Goal: Information Seeking & Learning: Understand process/instructions

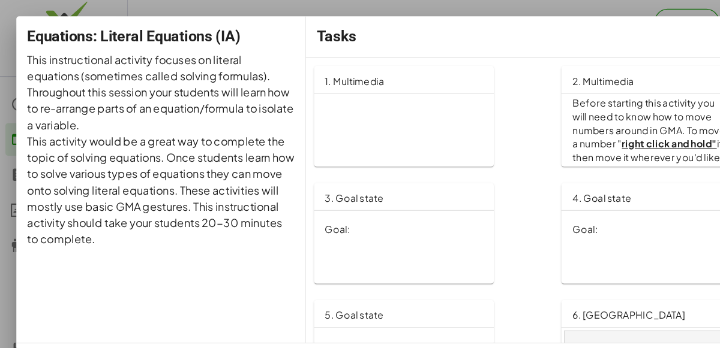
click at [350, 188] on div "Goal:" at bounding box center [355, 202] width 158 height 32
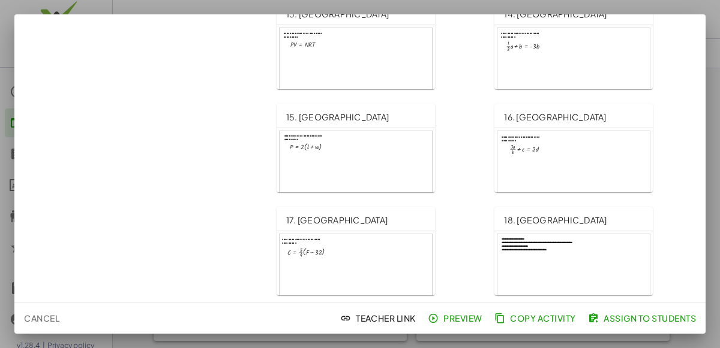
scroll to position [213, 0]
click at [468, 317] on span "Preview" at bounding box center [456, 318] width 52 height 11
click at [131, 8] on div at bounding box center [360, 174] width 720 height 348
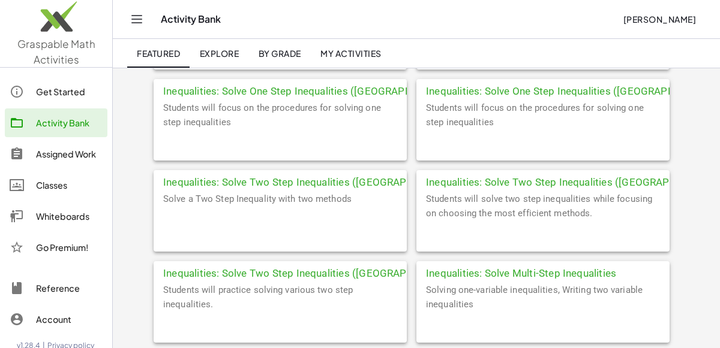
scroll to position [2735, 0]
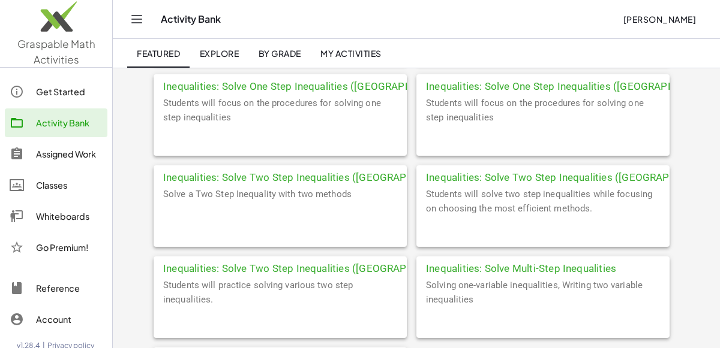
click at [220, 52] on span "Explore" at bounding box center [219, 53] width 40 height 11
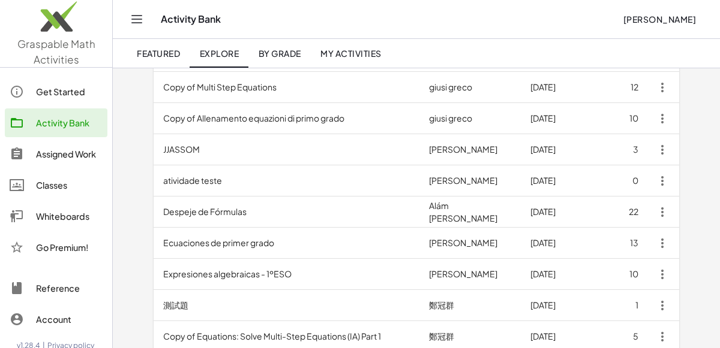
scroll to position [272, 0]
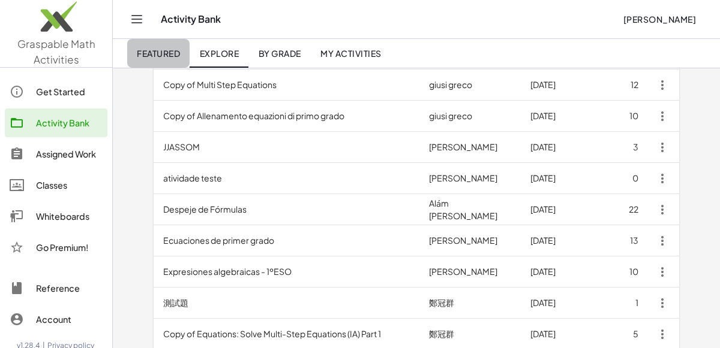
click at [161, 47] on link "Featured" at bounding box center [158, 53] width 62 height 29
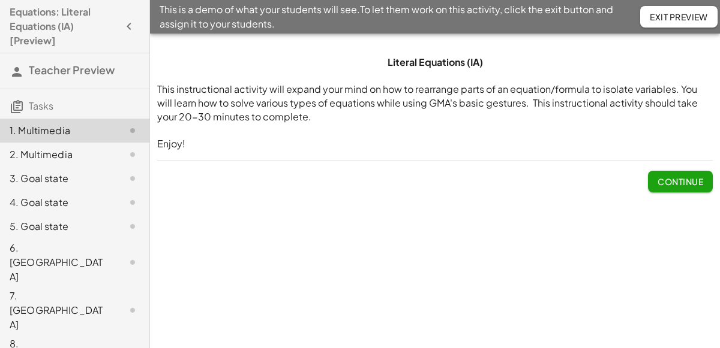
click at [655, 185] on button "Continue" at bounding box center [680, 182] width 65 height 22
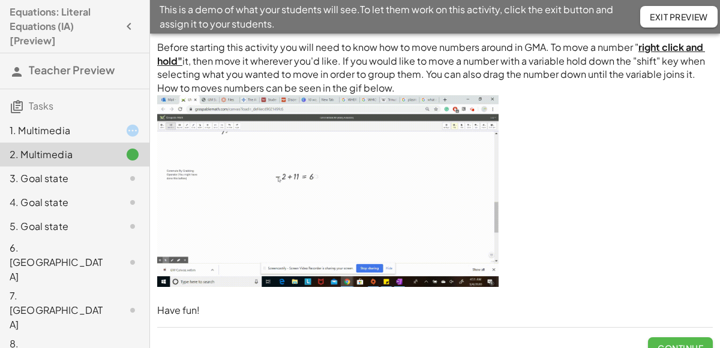
click at [664, 339] on button "Continue" at bounding box center [680, 349] width 65 height 22
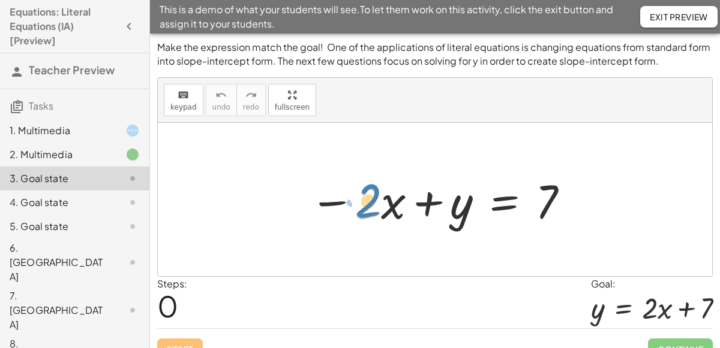
click at [368, 199] on div at bounding box center [439, 200] width 272 height 62
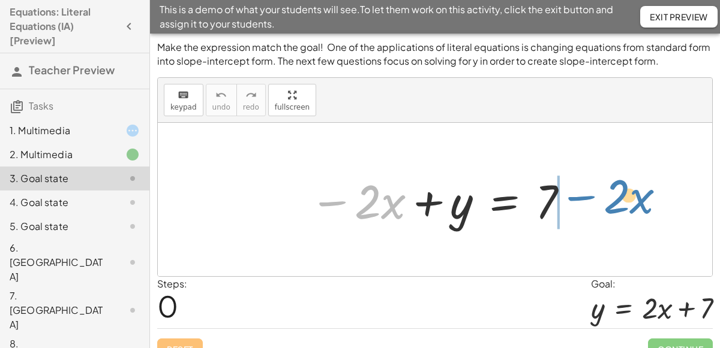
drag, startPoint x: 338, startPoint y: 200, endPoint x: 587, endPoint y: 195, distance: 248.9
click at [587, 195] on div "− · 2 · x − · 2 · x + y = 7" at bounding box center [435, 200] width 554 height 154
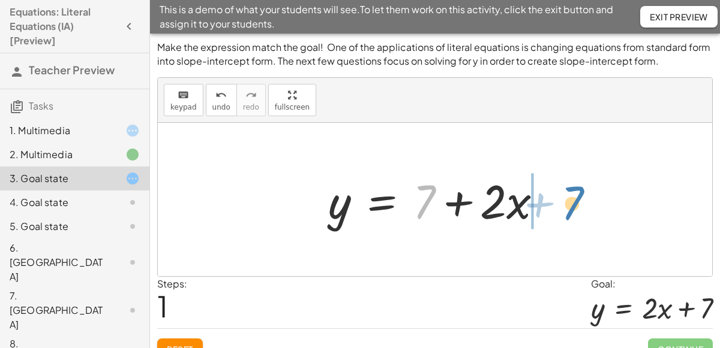
drag, startPoint x: 423, startPoint y: 194, endPoint x: 573, endPoint y: 195, distance: 150.5
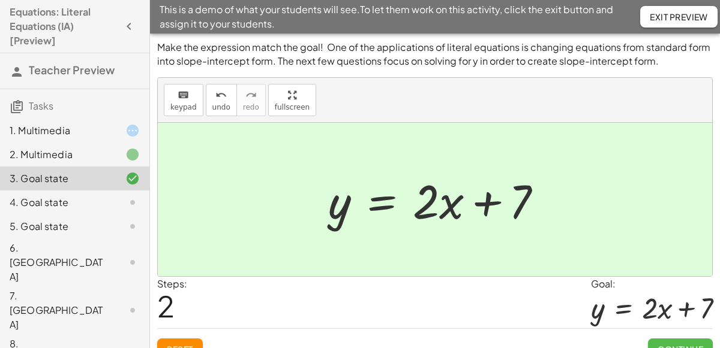
click at [670, 339] on button "Continue" at bounding box center [680, 350] width 65 height 22
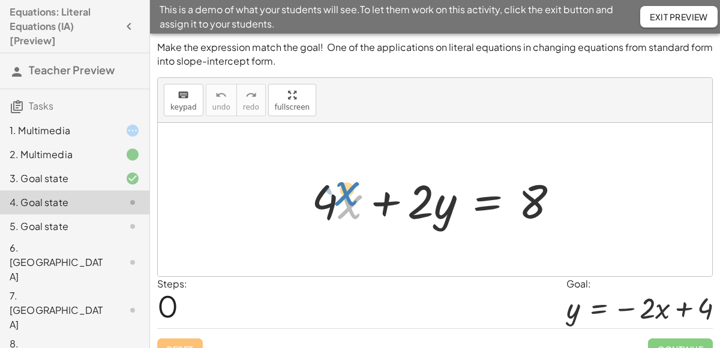
drag, startPoint x: 339, startPoint y: 200, endPoint x: 333, endPoint y: 186, distance: 15.4
click at [333, 186] on div at bounding box center [439, 200] width 269 height 62
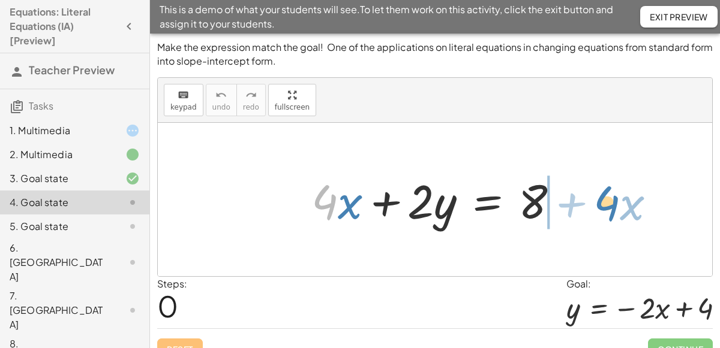
drag, startPoint x: 315, startPoint y: 200, endPoint x: 597, endPoint y: 200, distance: 281.8
click at [597, 200] on div "· 4 + · x + · 4 · x + · 2 · y = 8" at bounding box center [435, 200] width 554 height 154
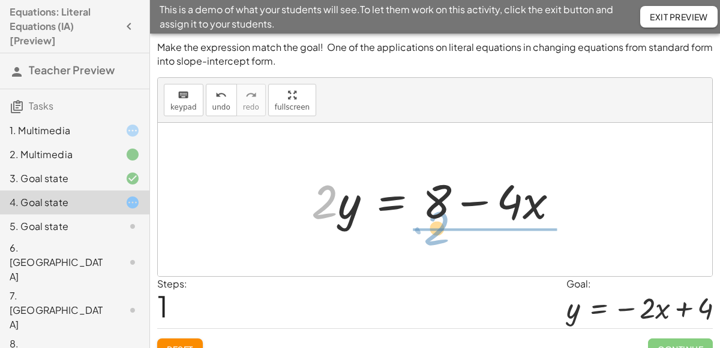
drag, startPoint x: 328, startPoint y: 199, endPoint x: 443, endPoint y: 224, distance: 117.3
click at [443, 224] on div at bounding box center [439, 200] width 269 height 62
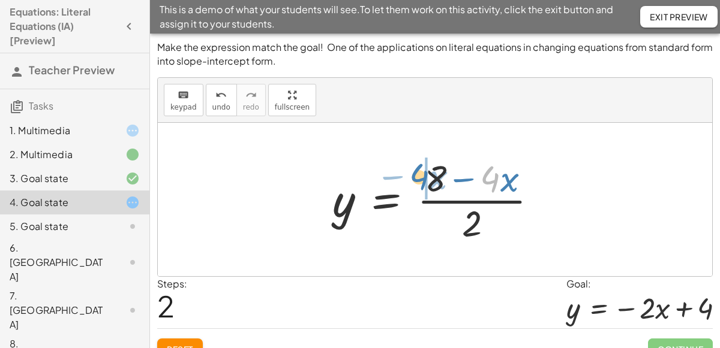
drag, startPoint x: 496, startPoint y: 184, endPoint x: 424, endPoint y: 182, distance: 72.0
click at [424, 182] on div at bounding box center [439, 200] width 227 height 92
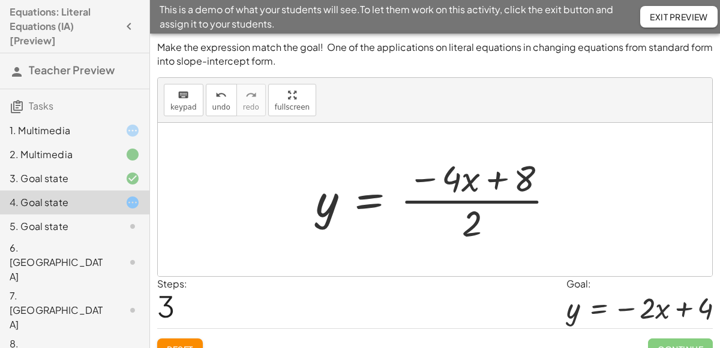
click at [474, 221] on div at bounding box center [439, 200] width 260 height 92
click at [458, 189] on div at bounding box center [439, 200] width 260 height 92
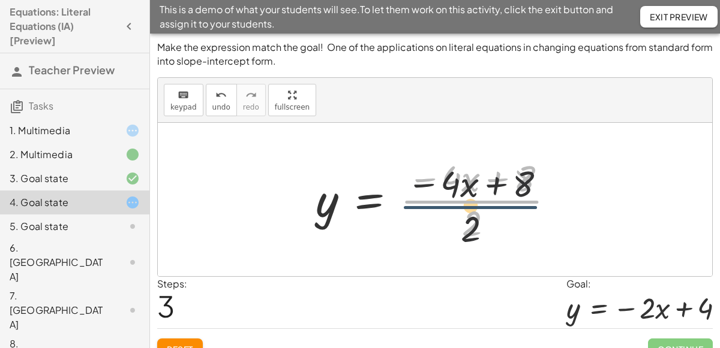
drag, startPoint x: 477, startPoint y: 198, endPoint x: 475, endPoint y: 206, distance: 7.4
click at [475, 206] on div at bounding box center [439, 200] width 260 height 92
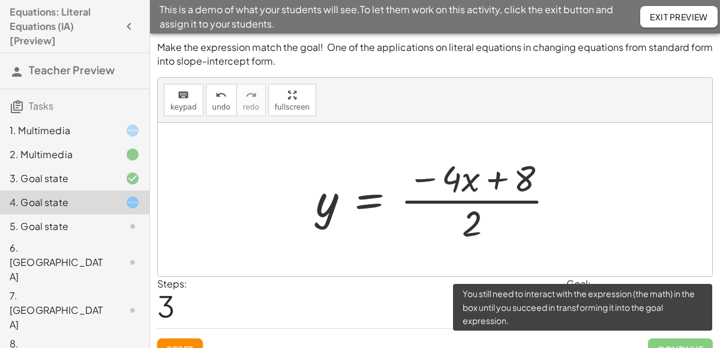
click at [654, 343] on span "Continue" at bounding box center [680, 350] width 65 height 22
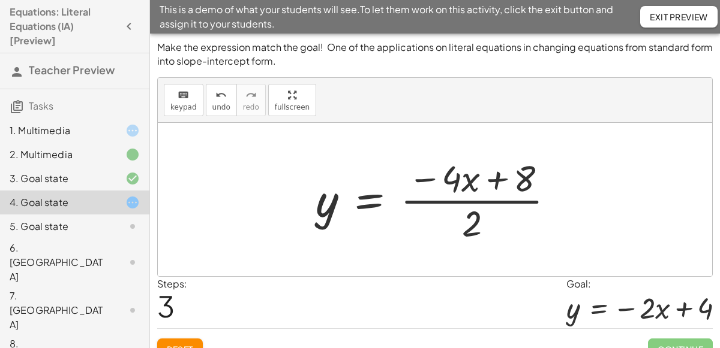
click at [471, 191] on div at bounding box center [439, 200] width 260 height 92
drag, startPoint x: 474, startPoint y: 218, endPoint x: 456, endPoint y: 176, distance: 46.2
click at [456, 176] on div at bounding box center [439, 200] width 260 height 92
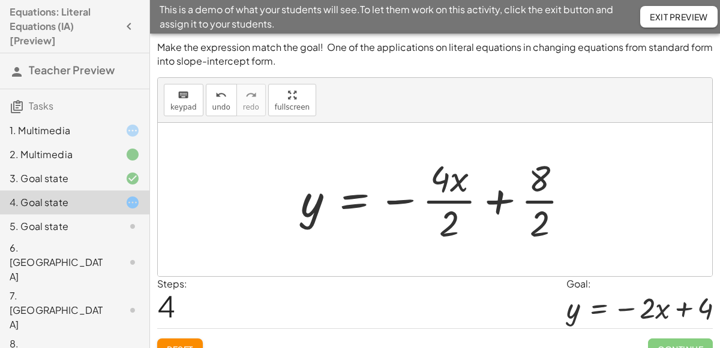
click at [539, 192] on div at bounding box center [439, 200] width 290 height 92
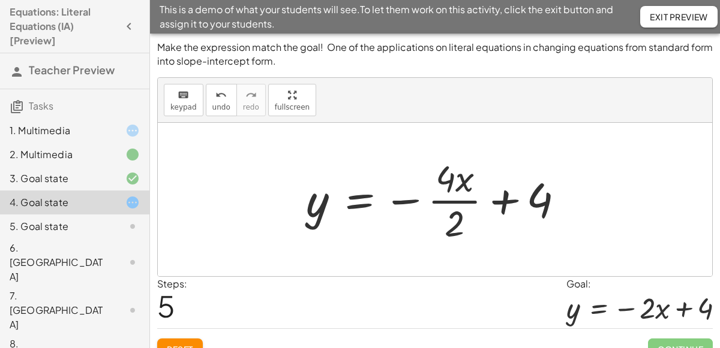
click at [452, 200] on div at bounding box center [439, 200] width 279 height 92
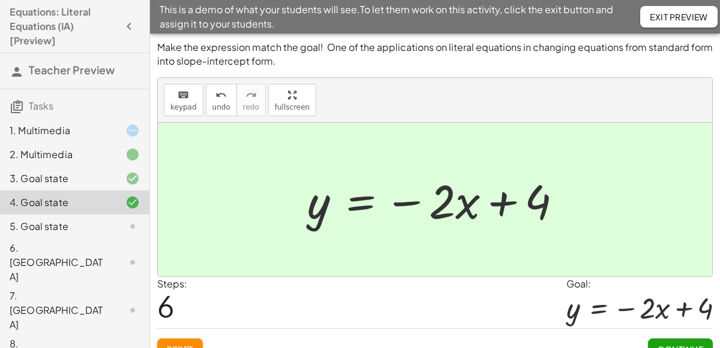
click at [663, 345] on span "Continue" at bounding box center [680, 349] width 46 height 11
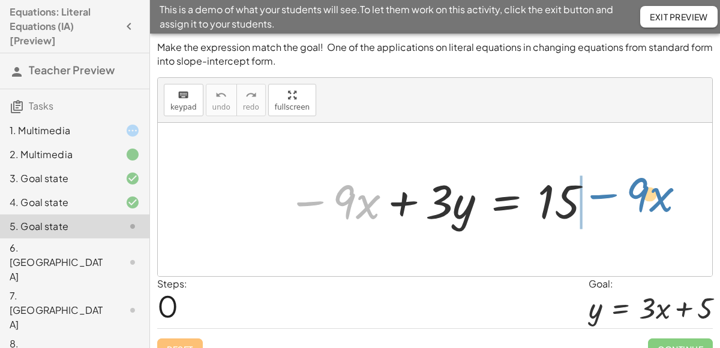
drag, startPoint x: 312, startPoint y: 200, endPoint x: 604, endPoint y: 195, distance: 292.1
click at [604, 195] on div "− · 9 · x − · 9 · x + · 3 · y = 15" at bounding box center [435, 200] width 554 height 154
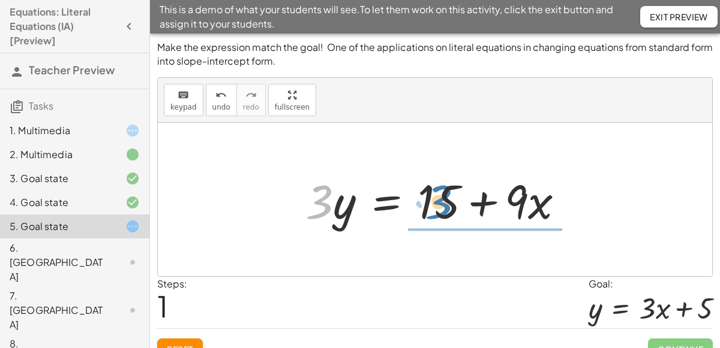
drag, startPoint x: 314, startPoint y: 207, endPoint x: 434, endPoint y: 219, distance: 120.5
click at [434, 219] on div at bounding box center [439, 200] width 281 height 62
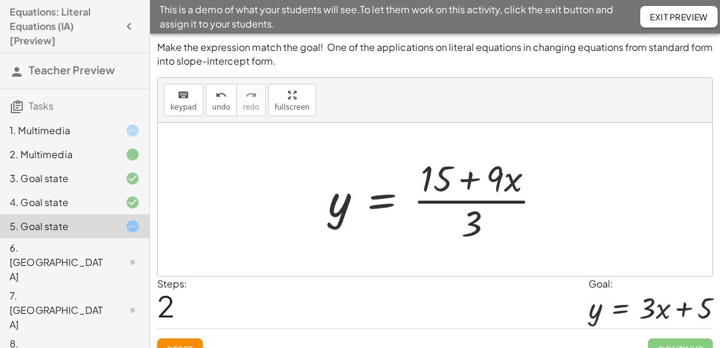
click at [475, 185] on div at bounding box center [439, 200] width 234 height 92
click at [441, 179] on div at bounding box center [439, 200] width 234 height 92
click at [482, 183] on div at bounding box center [439, 200] width 234 height 92
drag, startPoint x: 477, startPoint y: 212, endPoint x: 488, endPoint y: 178, distance: 36.0
click at [488, 178] on div at bounding box center [439, 200] width 234 height 92
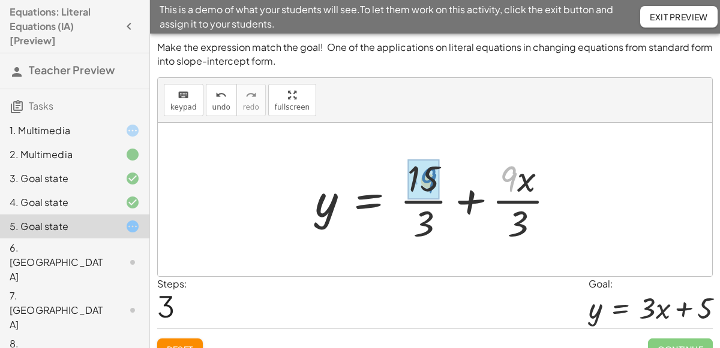
drag, startPoint x: 508, startPoint y: 186, endPoint x: 425, endPoint y: 186, distance: 83.4
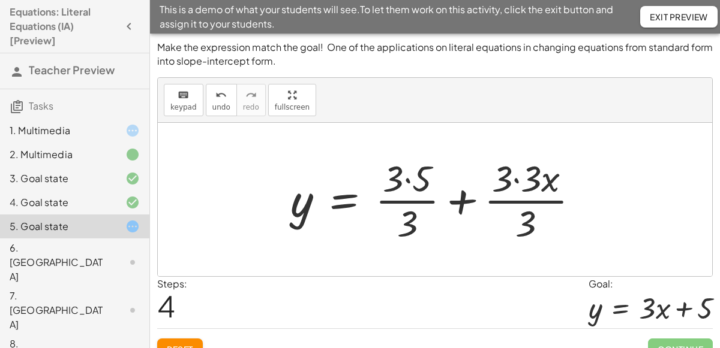
click at [397, 183] on div at bounding box center [439, 200] width 310 height 92
click at [409, 201] on div at bounding box center [439, 200] width 310 height 92
click at [406, 186] on div at bounding box center [439, 200] width 310 height 92
click at [406, 186] on div at bounding box center [431, 200] width 294 height 92
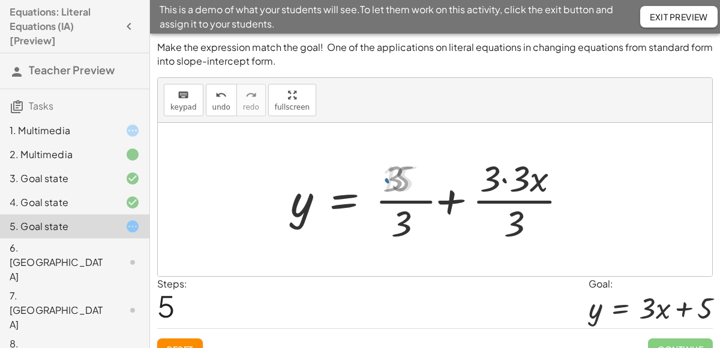
click at [406, 186] on div at bounding box center [431, 200] width 294 height 92
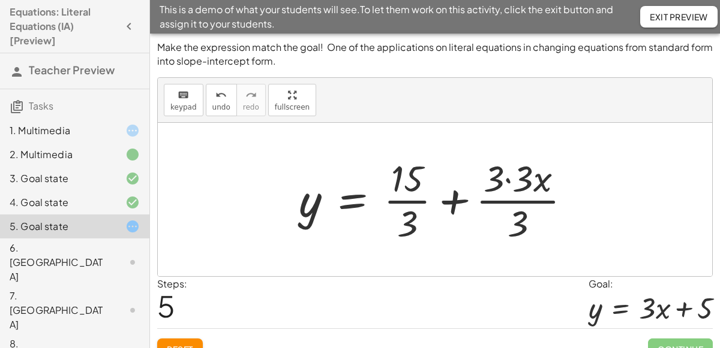
click at [414, 218] on div at bounding box center [440, 200] width 294 height 92
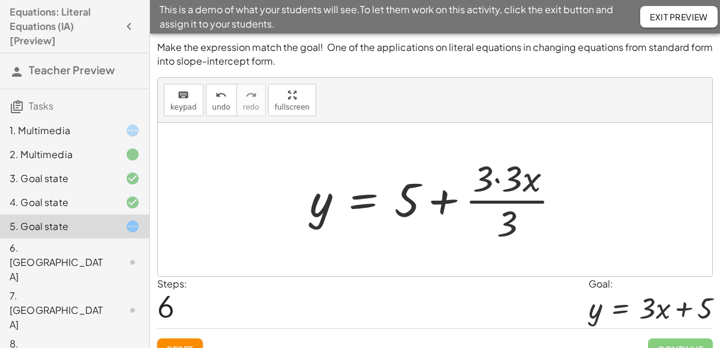
click at [513, 215] on div at bounding box center [439, 200] width 272 height 92
click at [508, 213] on div at bounding box center [439, 200] width 272 height 92
click at [511, 188] on div at bounding box center [439, 200] width 272 height 92
click at [511, 188] on div at bounding box center [423, 200] width 240 height 92
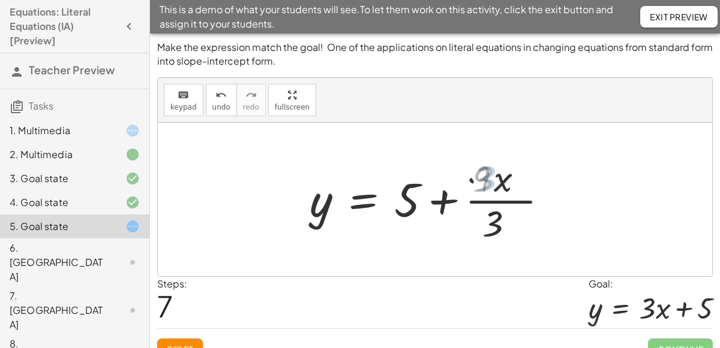
click at [511, 188] on div at bounding box center [423, 200] width 240 height 92
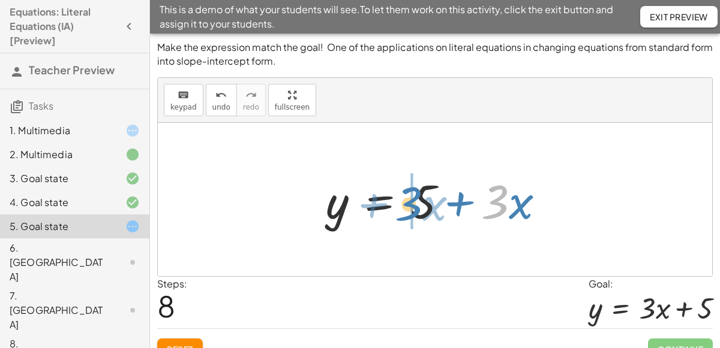
drag, startPoint x: 504, startPoint y: 204, endPoint x: 418, endPoint y: 204, distance: 85.8
click at [418, 204] on div at bounding box center [440, 200] width 240 height 62
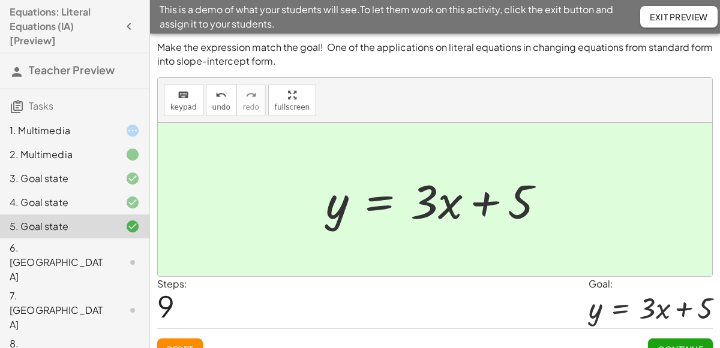
click at [698, 342] on button "Continue" at bounding box center [680, 350] width 65 height 22
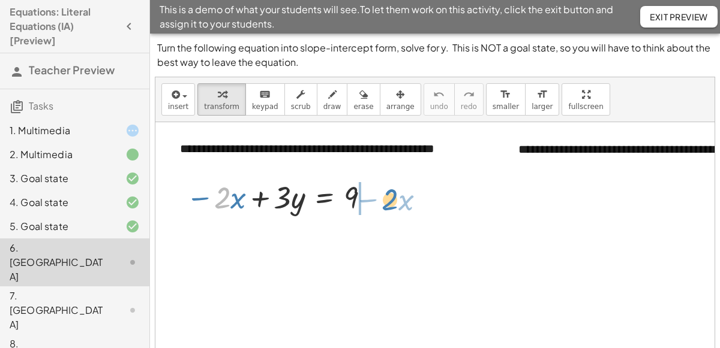
drag, startPoint x: 229, startPoint y: 198, endPoint x: 397, endPoint y: 199, distance: 167.9
click at [397, 199] on div "**********" at bounding box center [571, 254] width 832 height 264
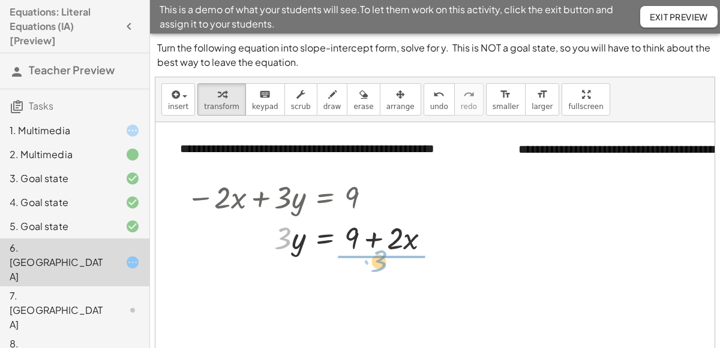
drag, startPoint x: 285, startPoint y: 201, endPoint x: 381, endPoint y: 224, distance: 98.8
click at [381, 224] on div at bounding box center [356, 237] width 177 height 41
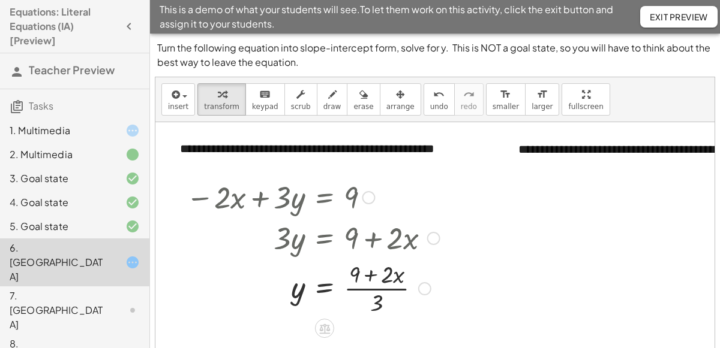
click at [396, 280] on div at bounding box center [313, 288] width 266 height 60
click at [360, 274] on div at bounding box center [313, 288] width 266 height 60
click at [360, 284] on div at bounding box center [313, 288] width 266 height 60
click at [367, 285] on div at bounding box center [313, 288] width 266 height 60
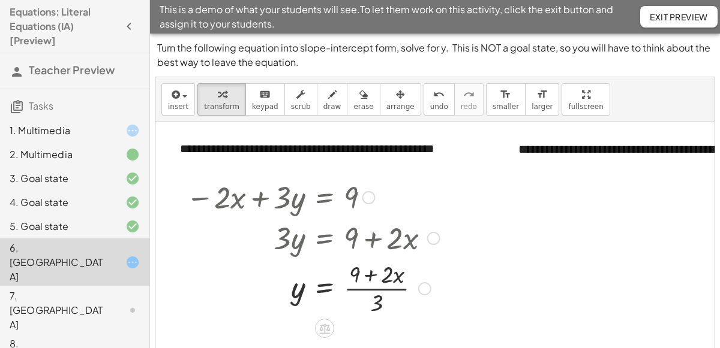
click at [367, 285] on div at bounding box center [313, 288] width 266 height 60
drag, startPoint x: 387, startPoint y: 275, endPoint x: 346, endPoint y: 275, distance: 41.4
click at [346, 275] on div at bounding box center [313, 288] width 266 height 60
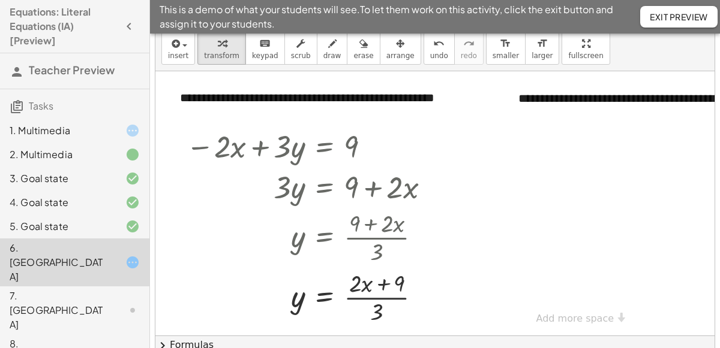
scroll to position [53, 0]
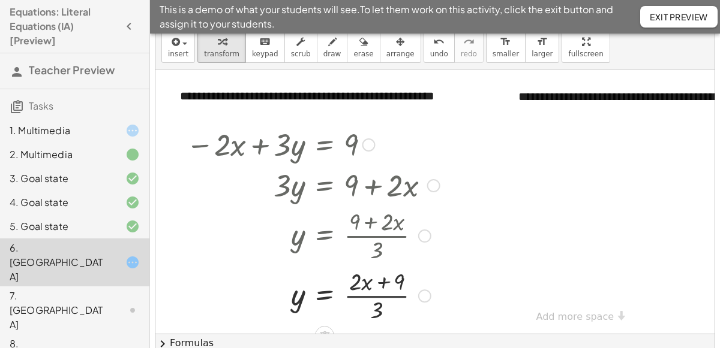
click at [402, 278] on div at bounding box center [313, 295] width 266 height 60
click at [384, 292] on div at bounding box center [313, 295] width 266 height 60
click at [383, 292] on div at bounding box center [313, 295] width 266 height 60
click at [383, 291] on div at bounding box center [313, 295] width 266 height 60
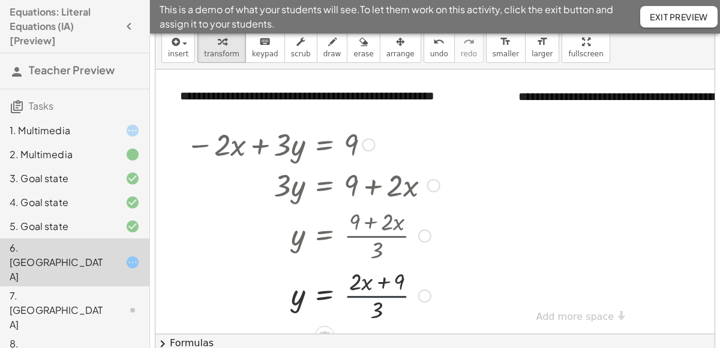
scroll to position [10, 0]
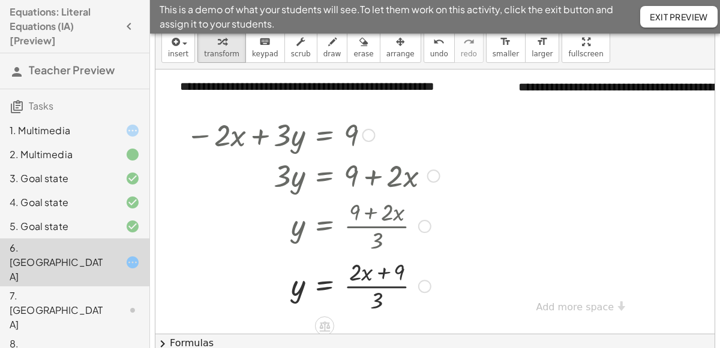
click at [383, 291] on div at bounding box center [313, 285] width 266 height 60
click at [377, 294] on div at bounding box center [313, 285] width 266 height 60
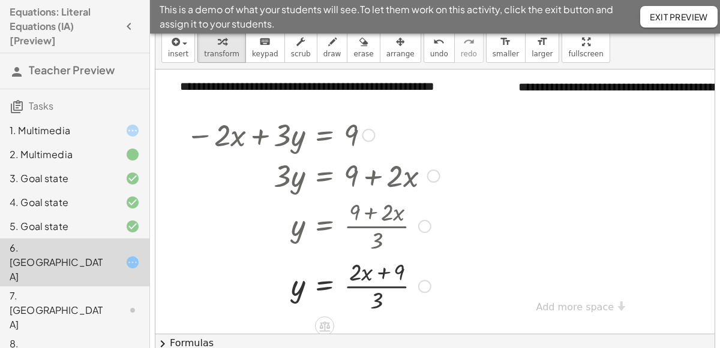
click at [421, 282] on div at bounding box center [424, 286] width 13 height 13
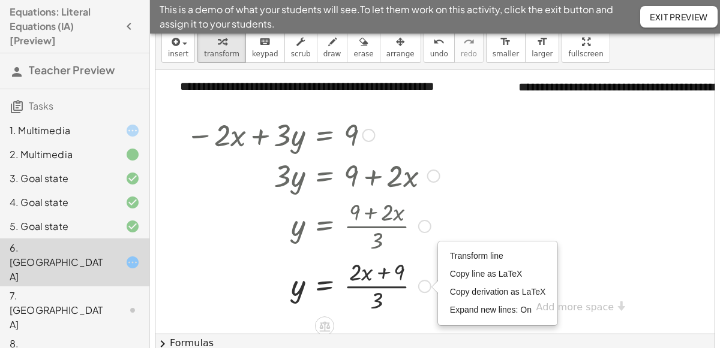
click at [395, 295] on div at bounding box center [313, 285] width 266 height 60
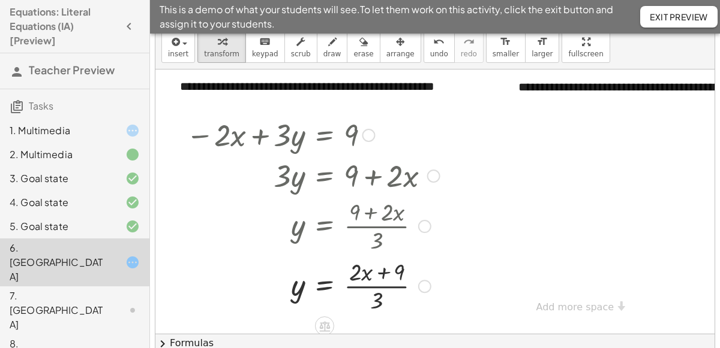
click at [366, 272] on div at bounding box center [313, 285] width 266 height 60
click at [362, 278] on div at bounding box center [313, 285] width 266 height 60
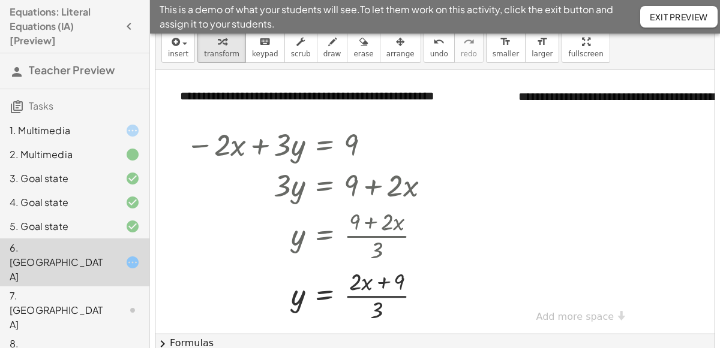
scroll to position [0, 2]
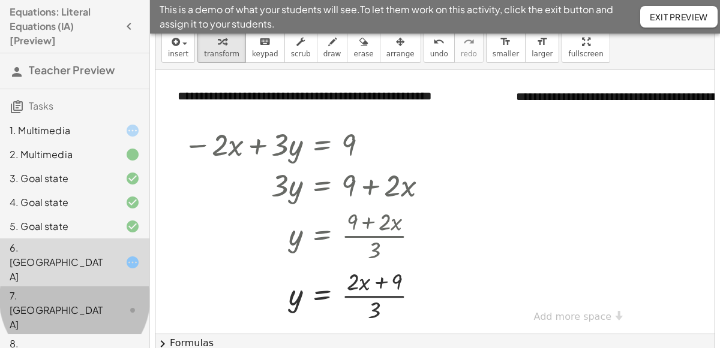
click at [85, 289] on div "7. [GEOGRAPHIC_DATA]" at bounding box center [58, 310] width 97 height 43
